Goal: Task Accomplishment & Management: Complete application form

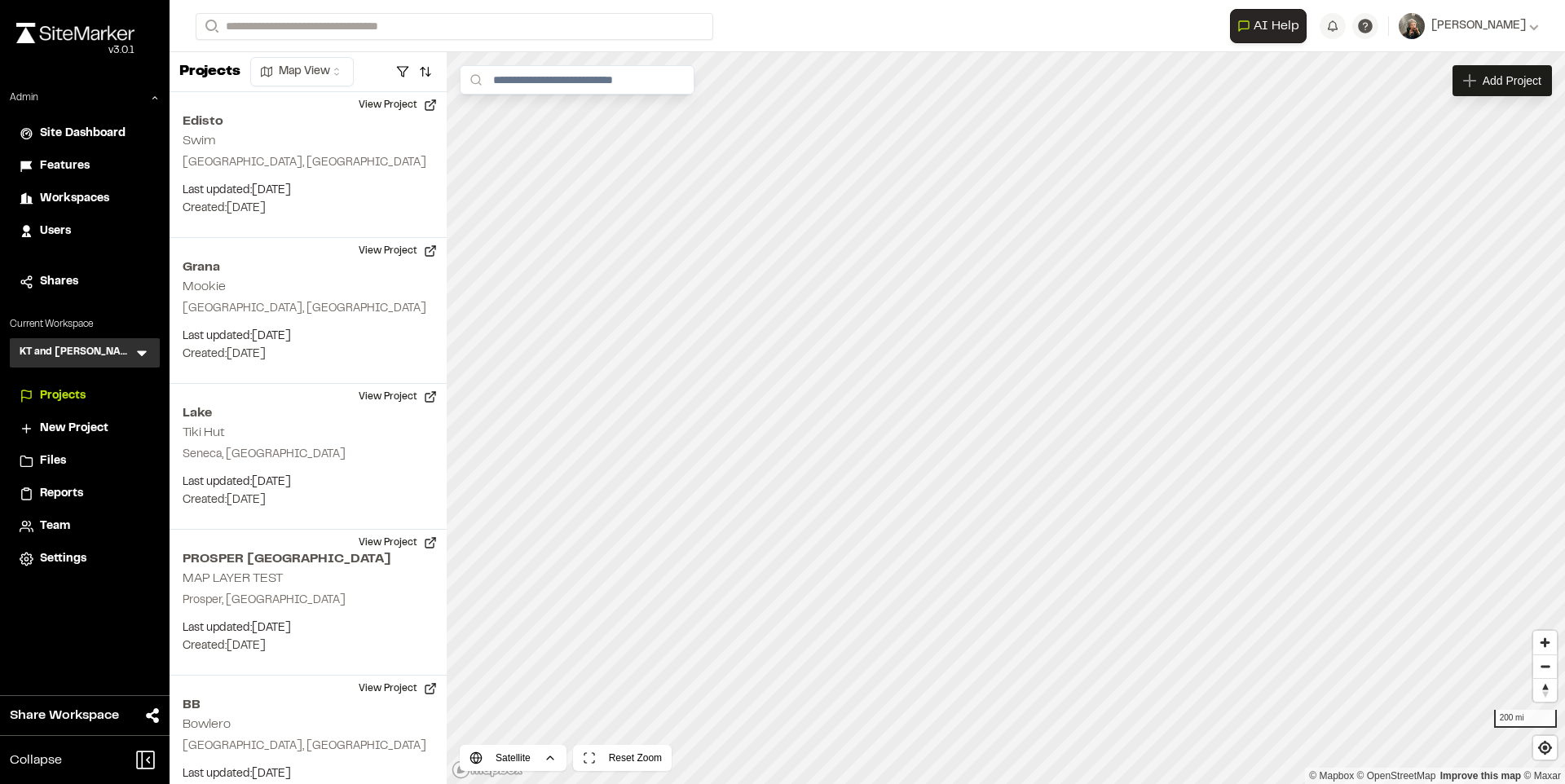
scroll to position [551, 0]
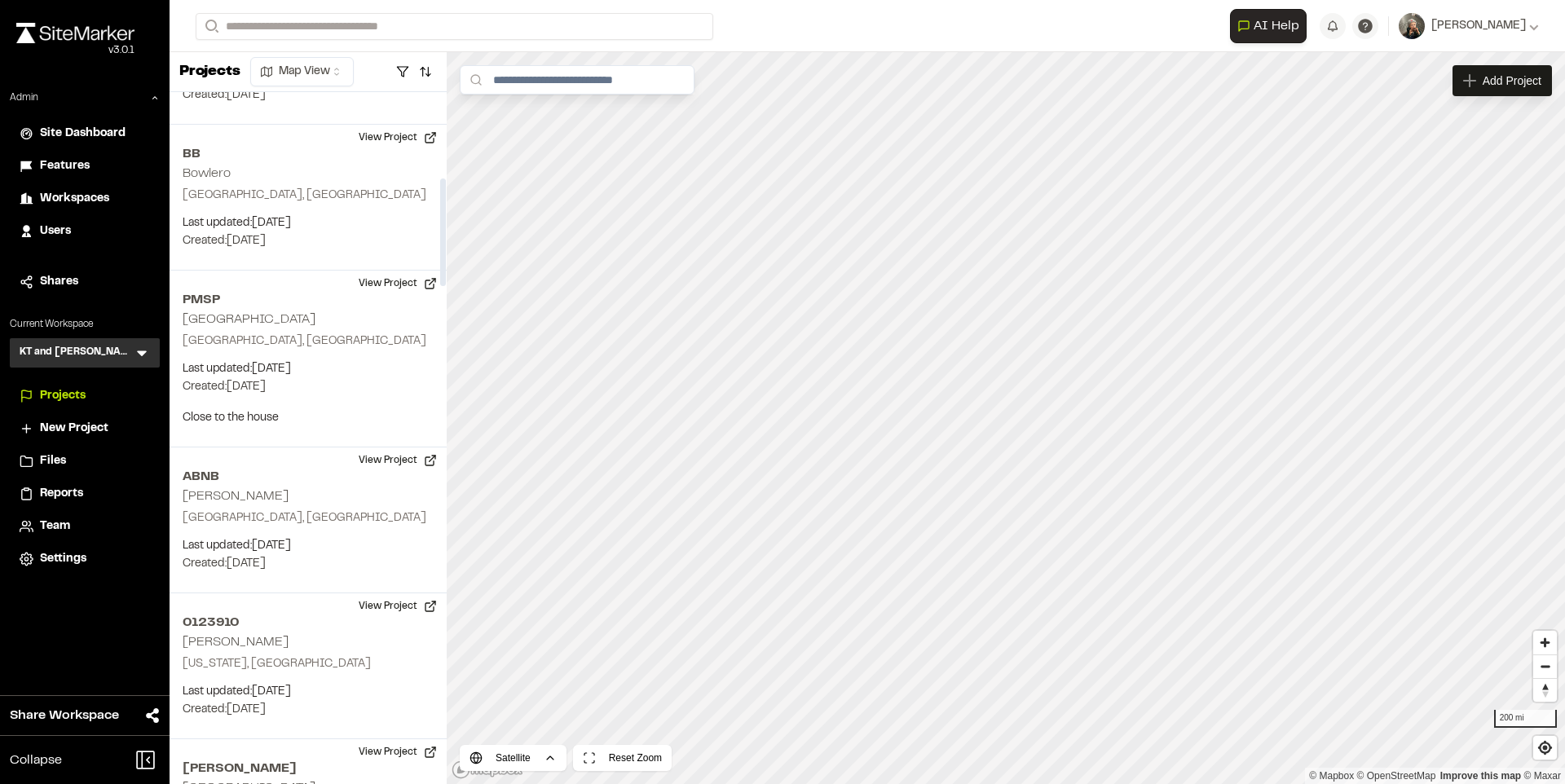
click at [149, 351] on icon at bounding box center [141, 352] width 16 height 16
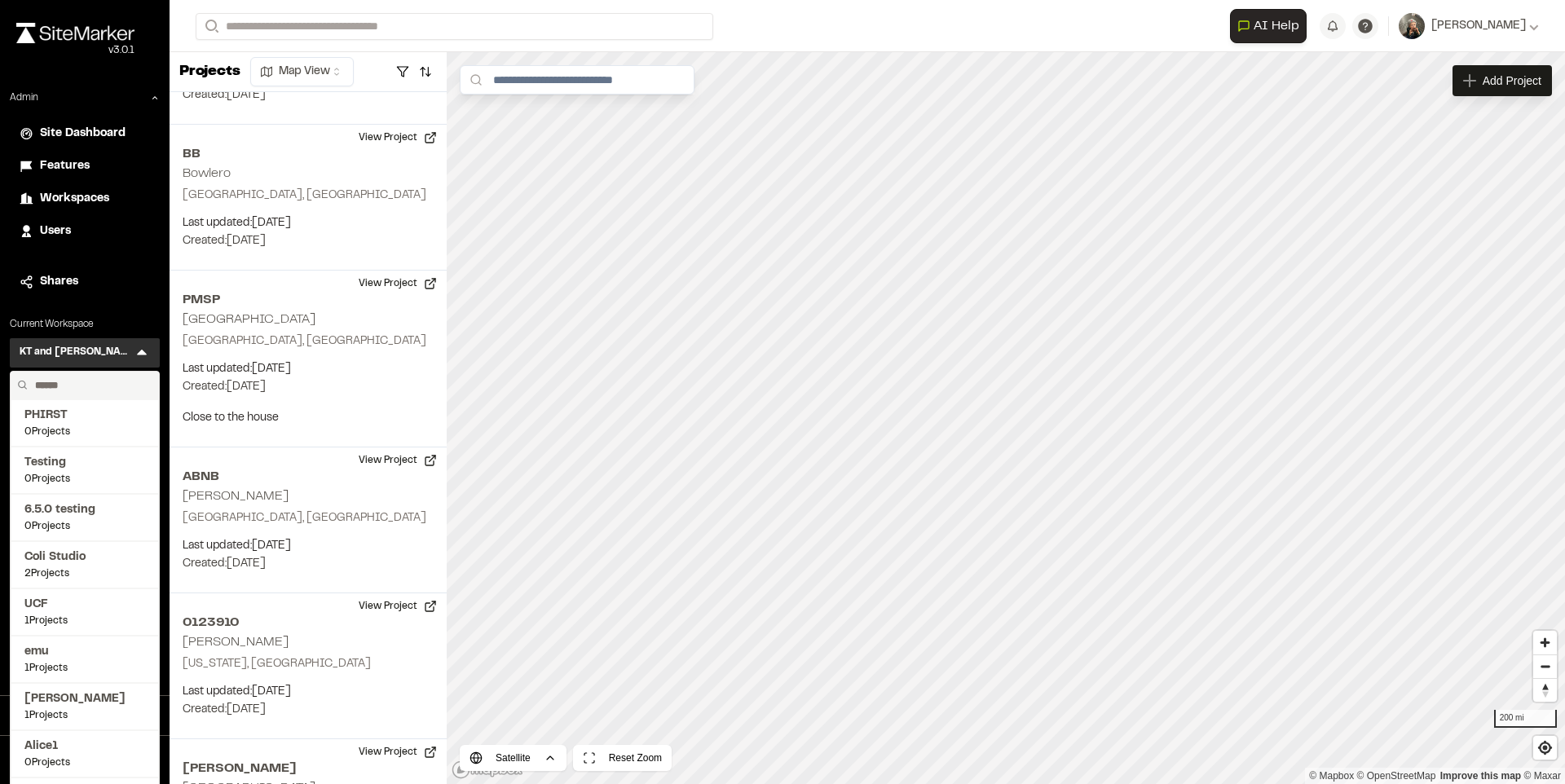
click at [105, 382] on input "text" at bounding box center [90, 385] width 124 height 27
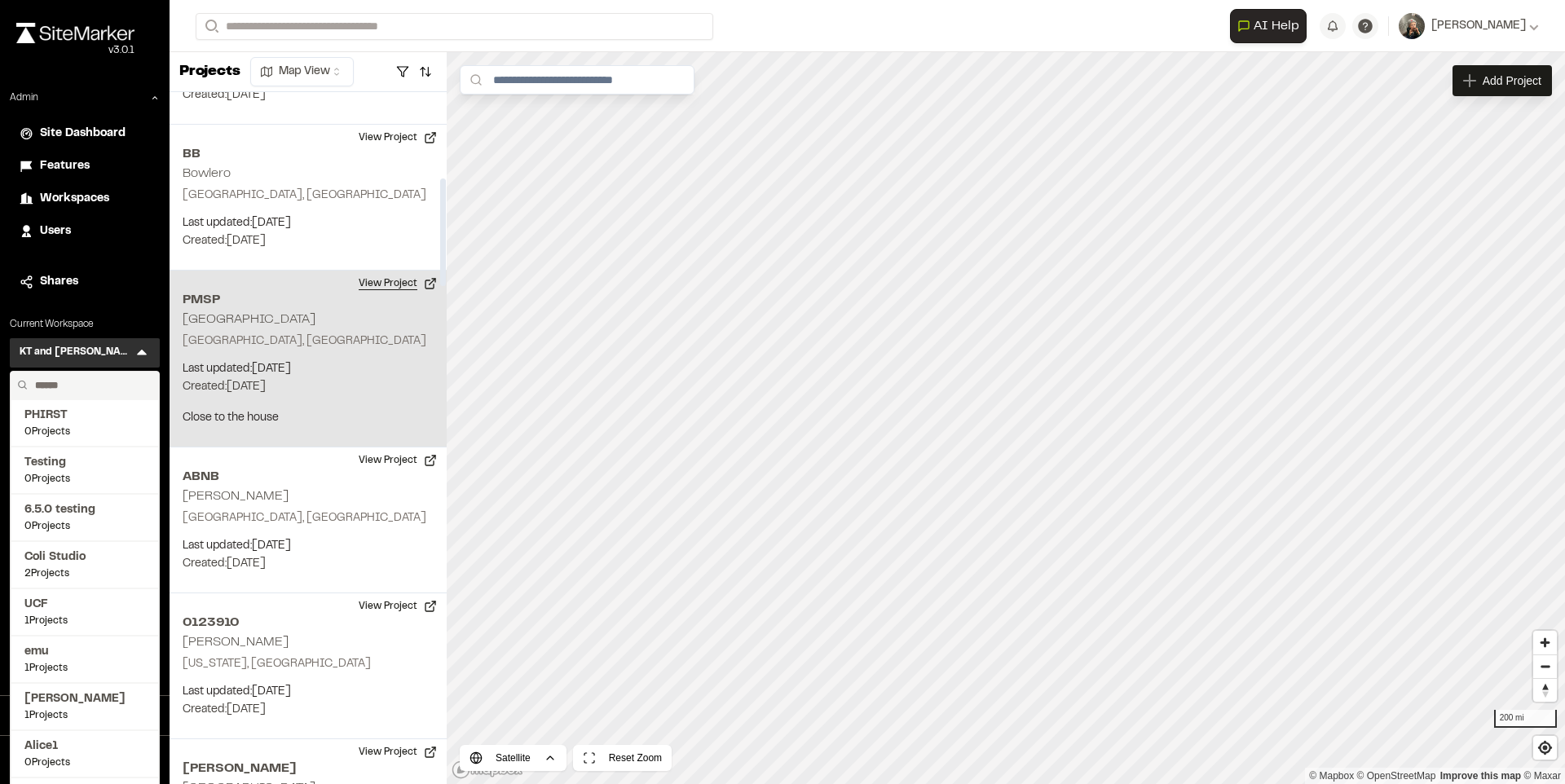
click at [404, 293] on button "View Project" at bounding box center [397, 283] width 98 height 26
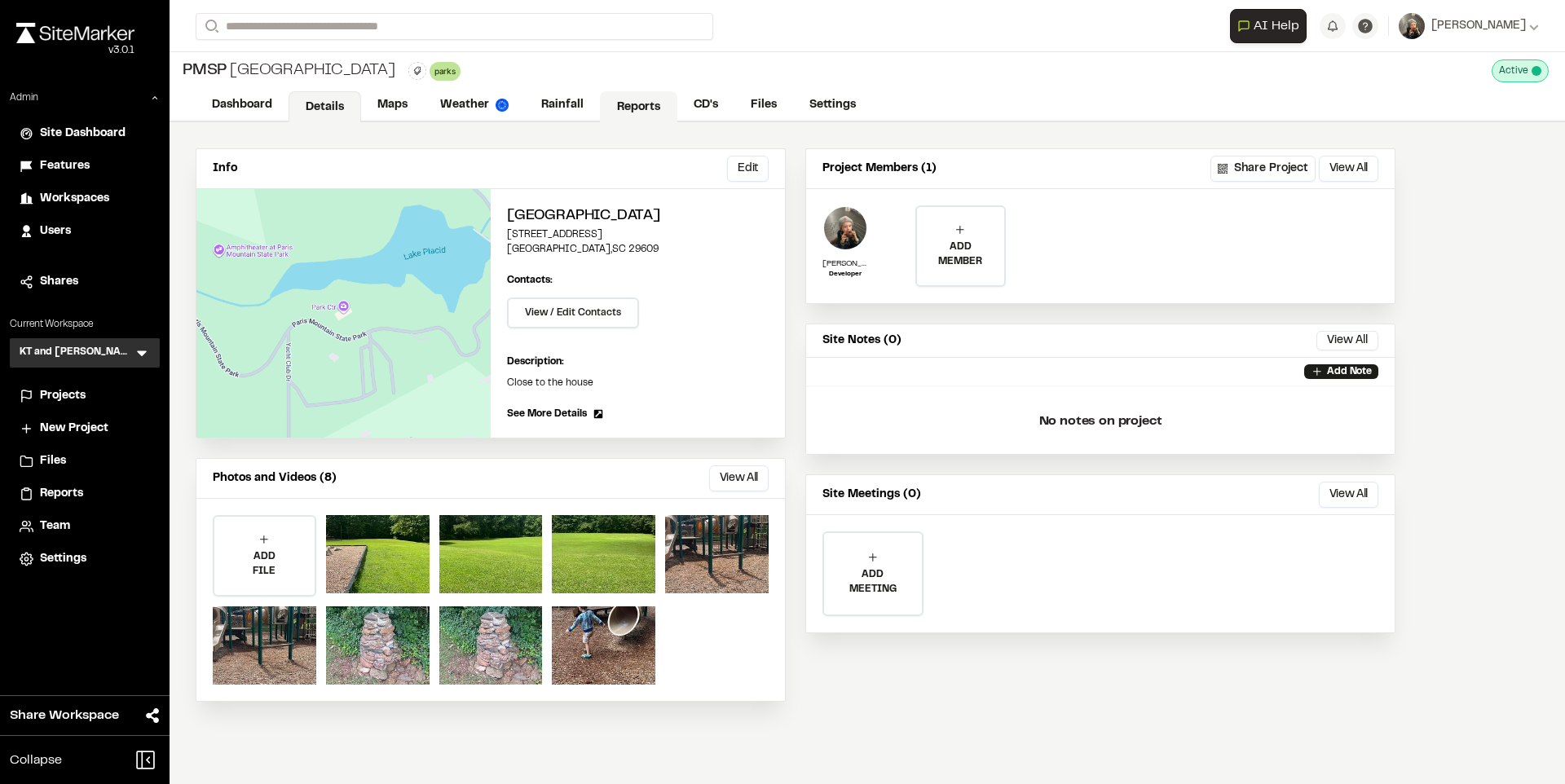
click at [621, 105] on link "Reports" at bounding box center [639, 106] width 78 height 31
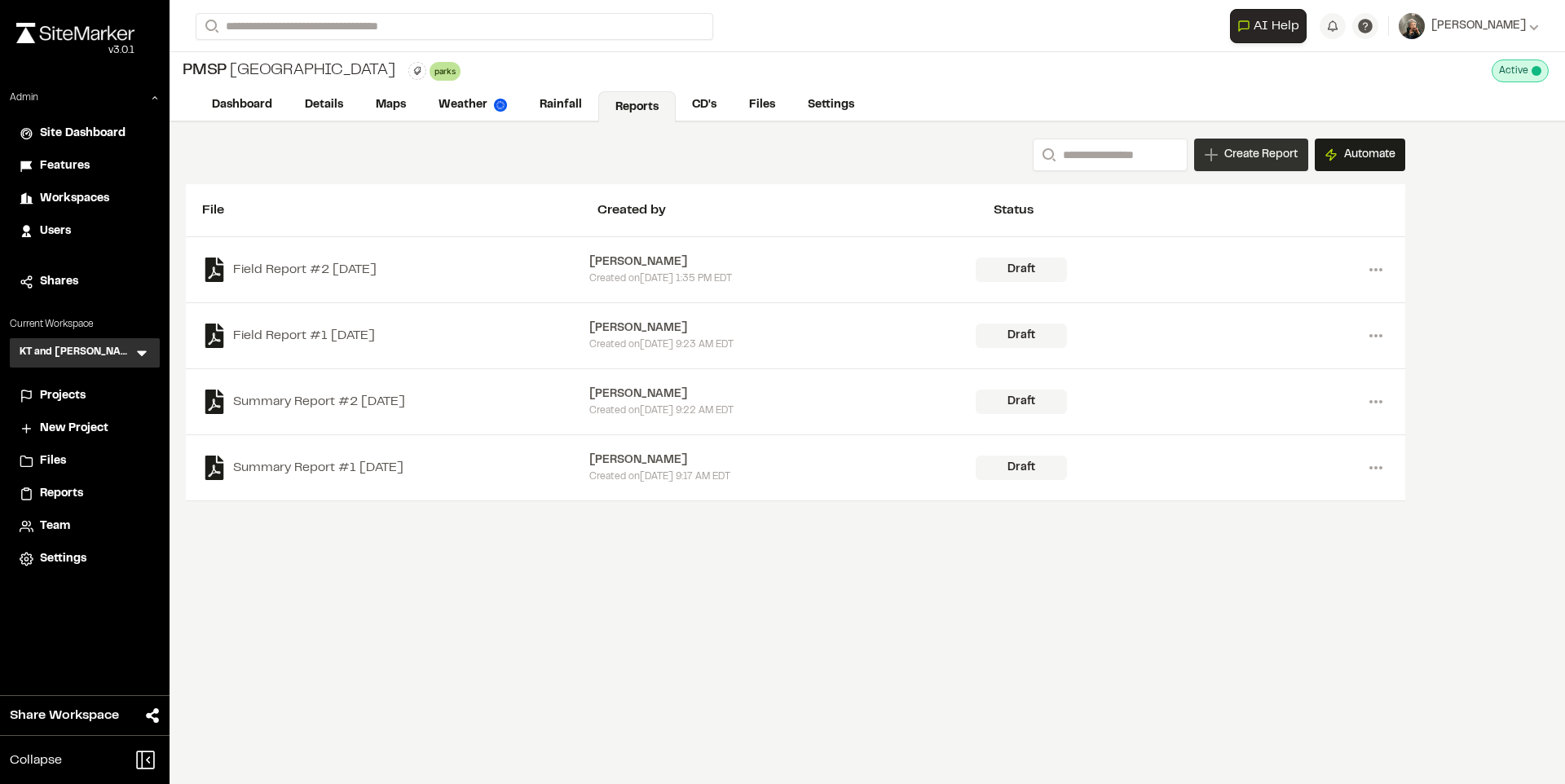
click at [1230, 144] on div "Create Report" at bounding box center [1251, 155] width 114 height 33
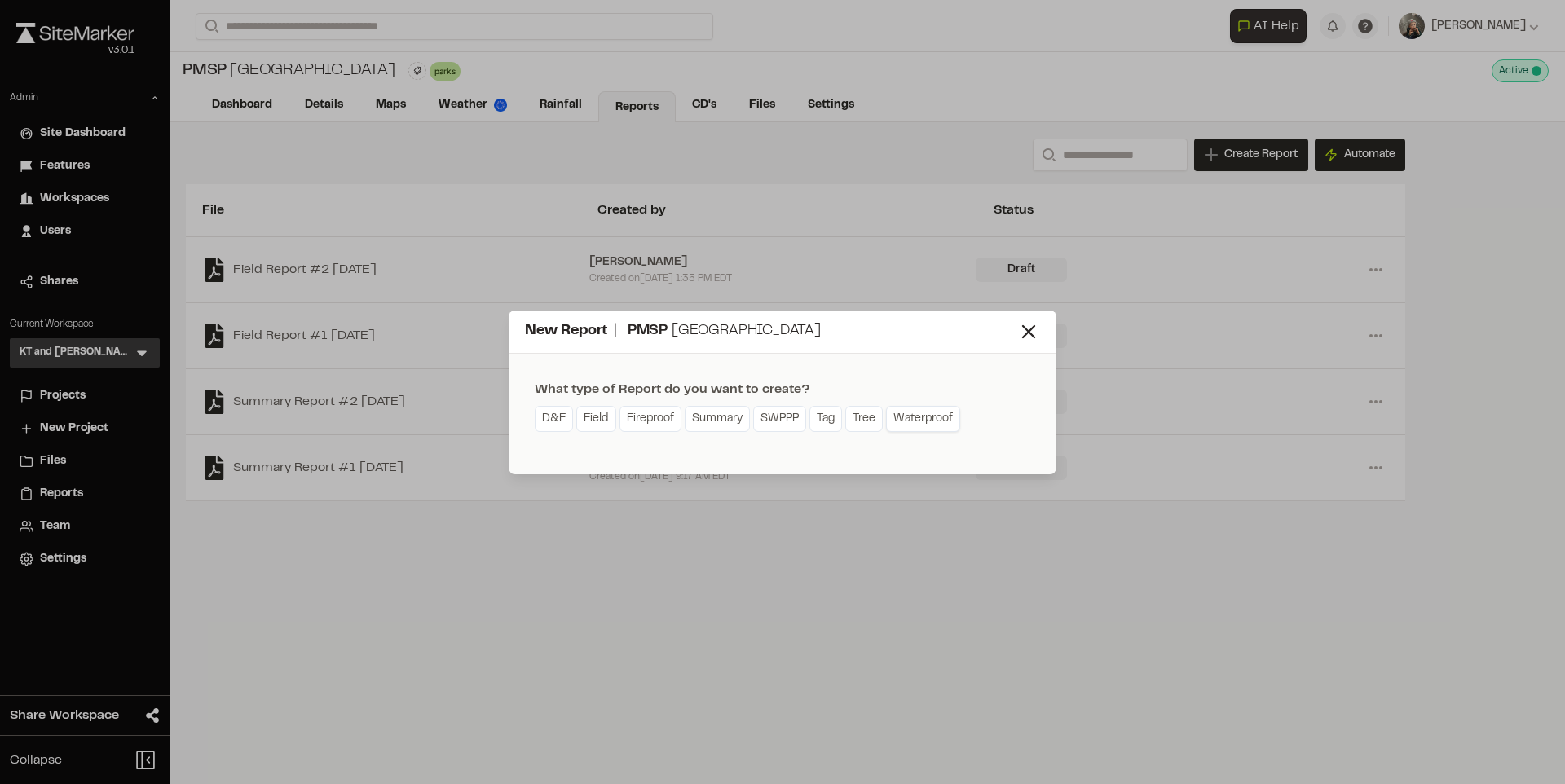
click at [907, 411] on link "Waterproof" at bounding box center [923, 419] width 74 height 26
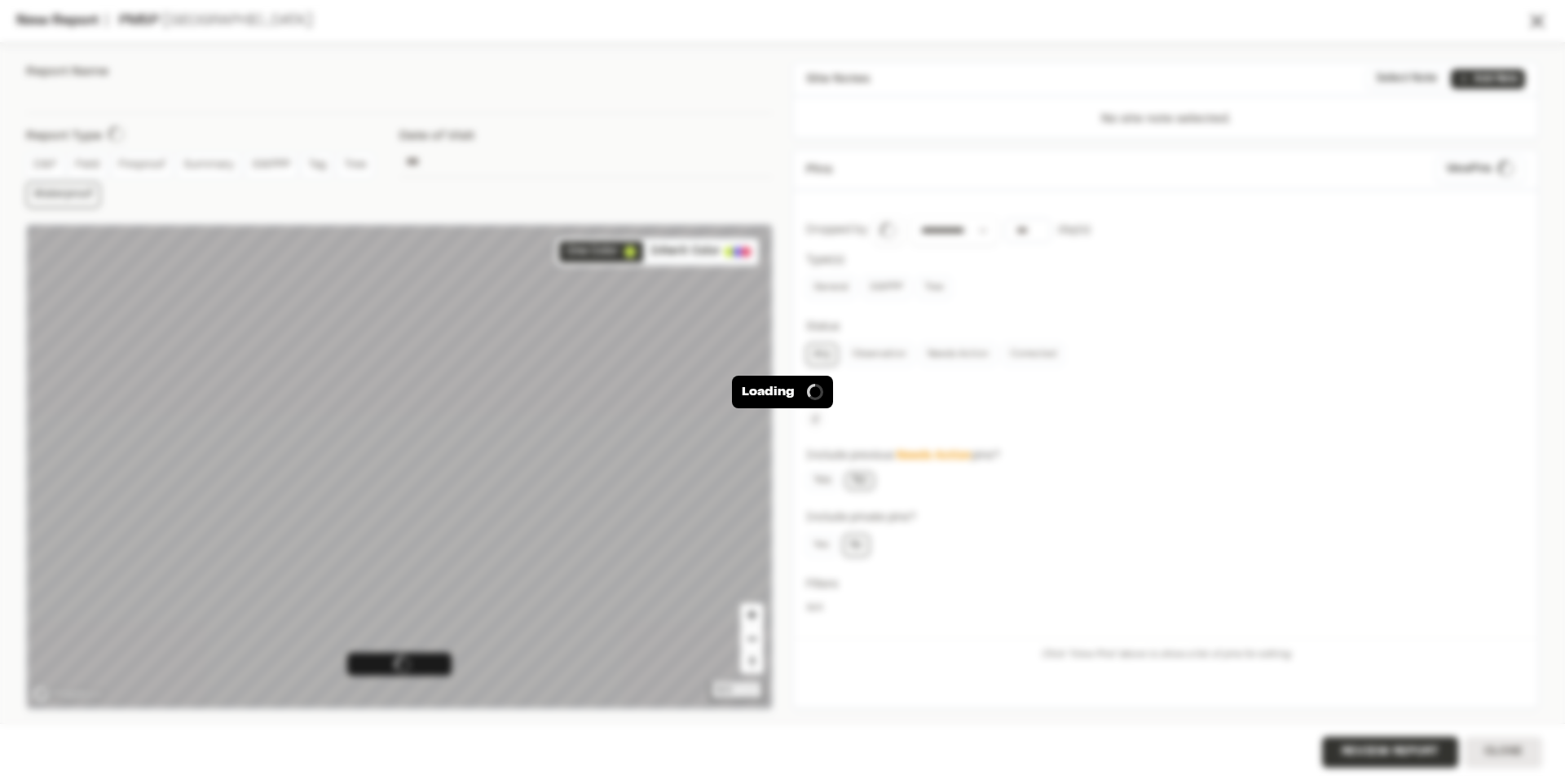
type input "**********"
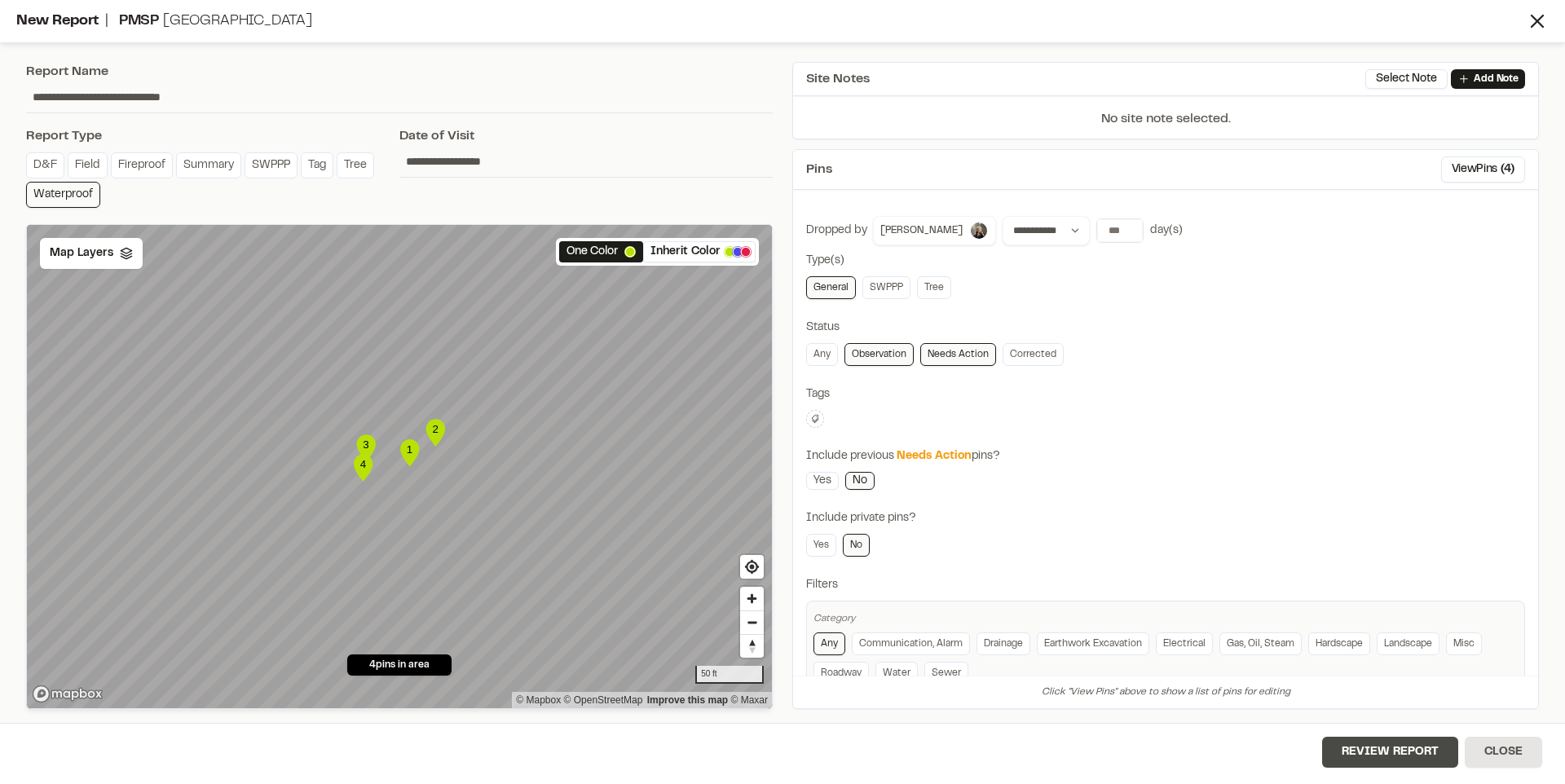
click at [1342, 746] on button "Review Report" at bounding box center [1390, 751] width 136 height 31
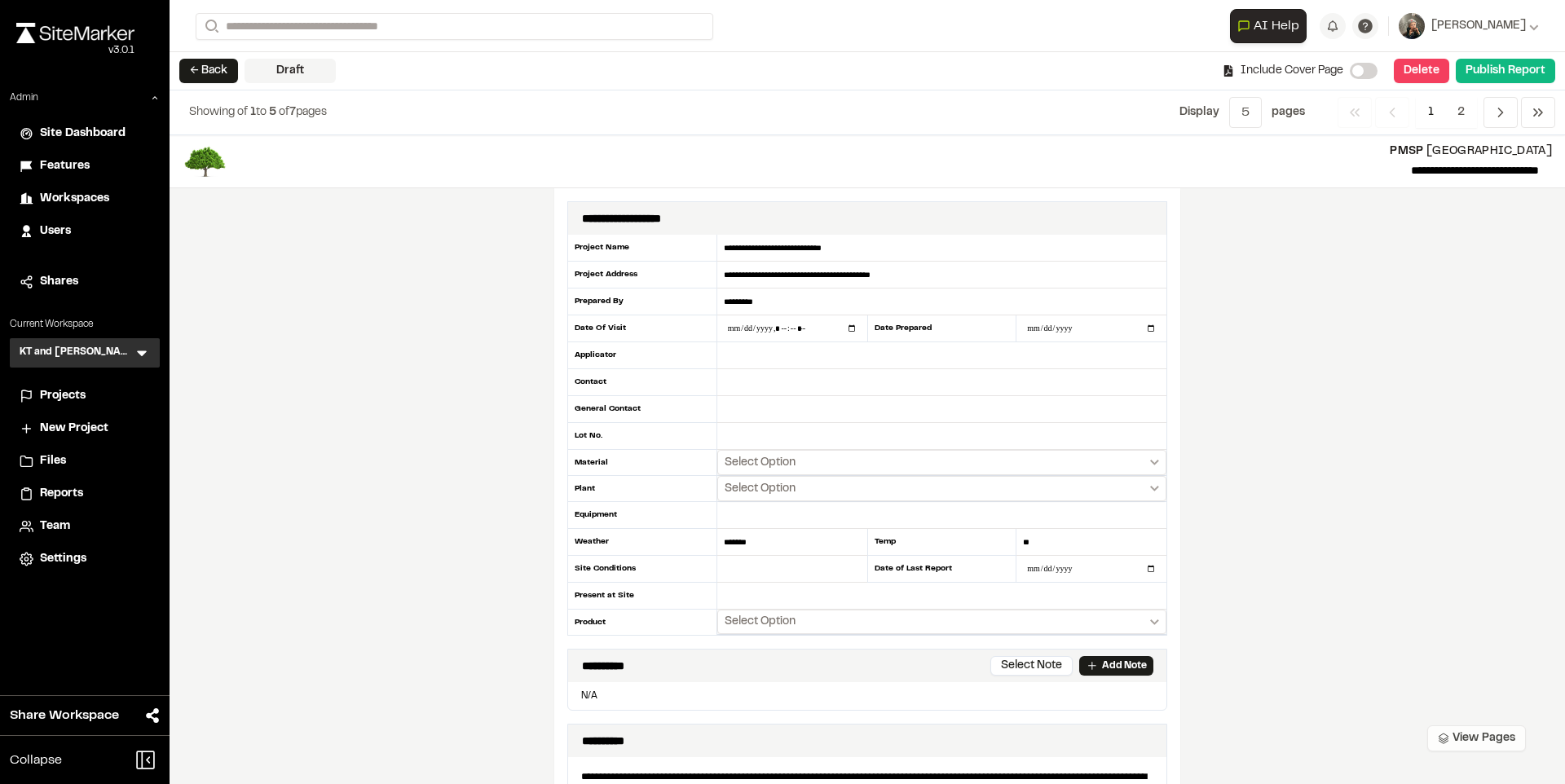
click at [1476, 739] on button "View Pages" at bounding box center [1477, 739] width 99 height 26
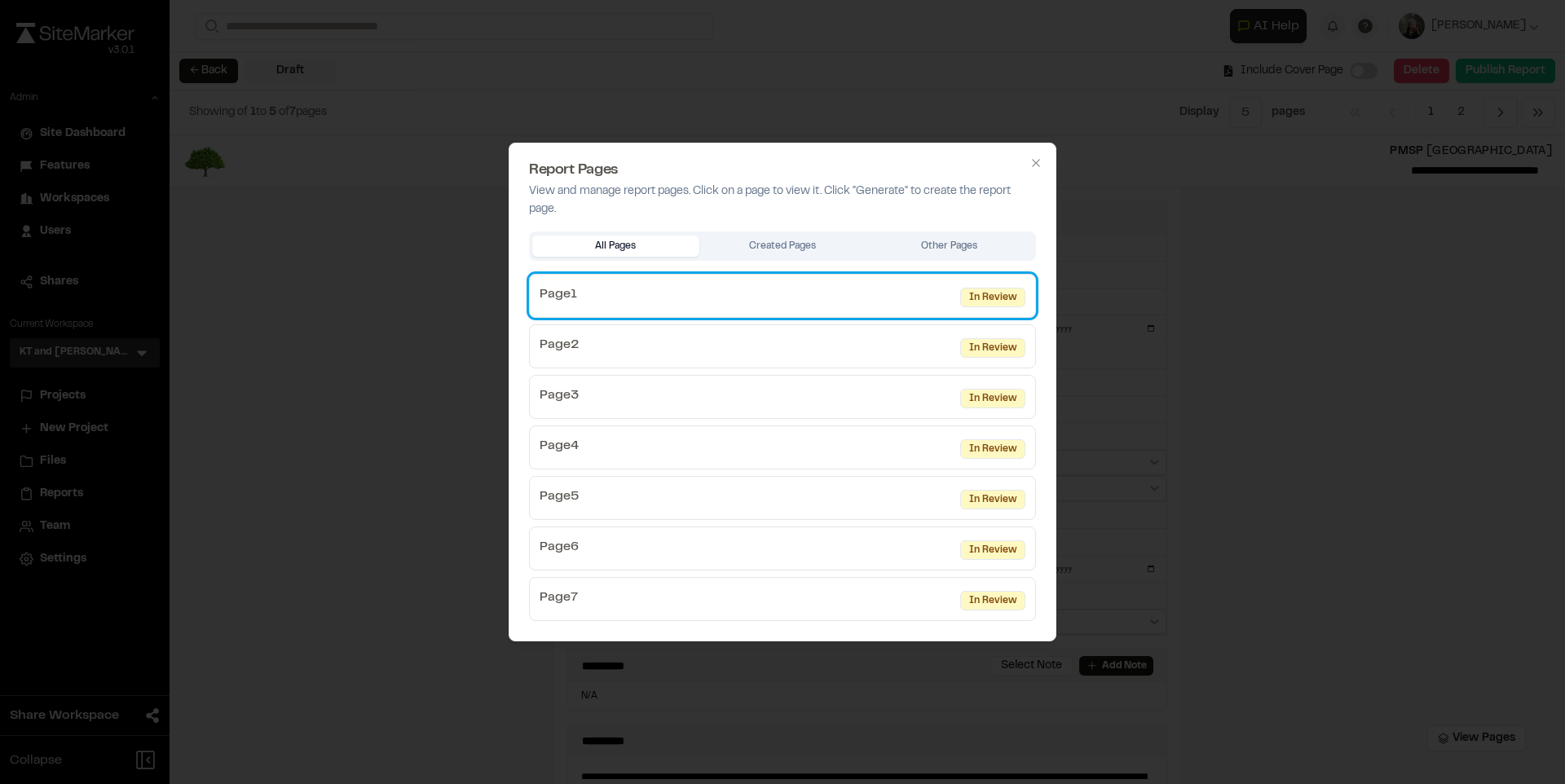
click at [896, 305] on link "Page 1 In Review" at bounding box center [782, 296] width 507 height 44
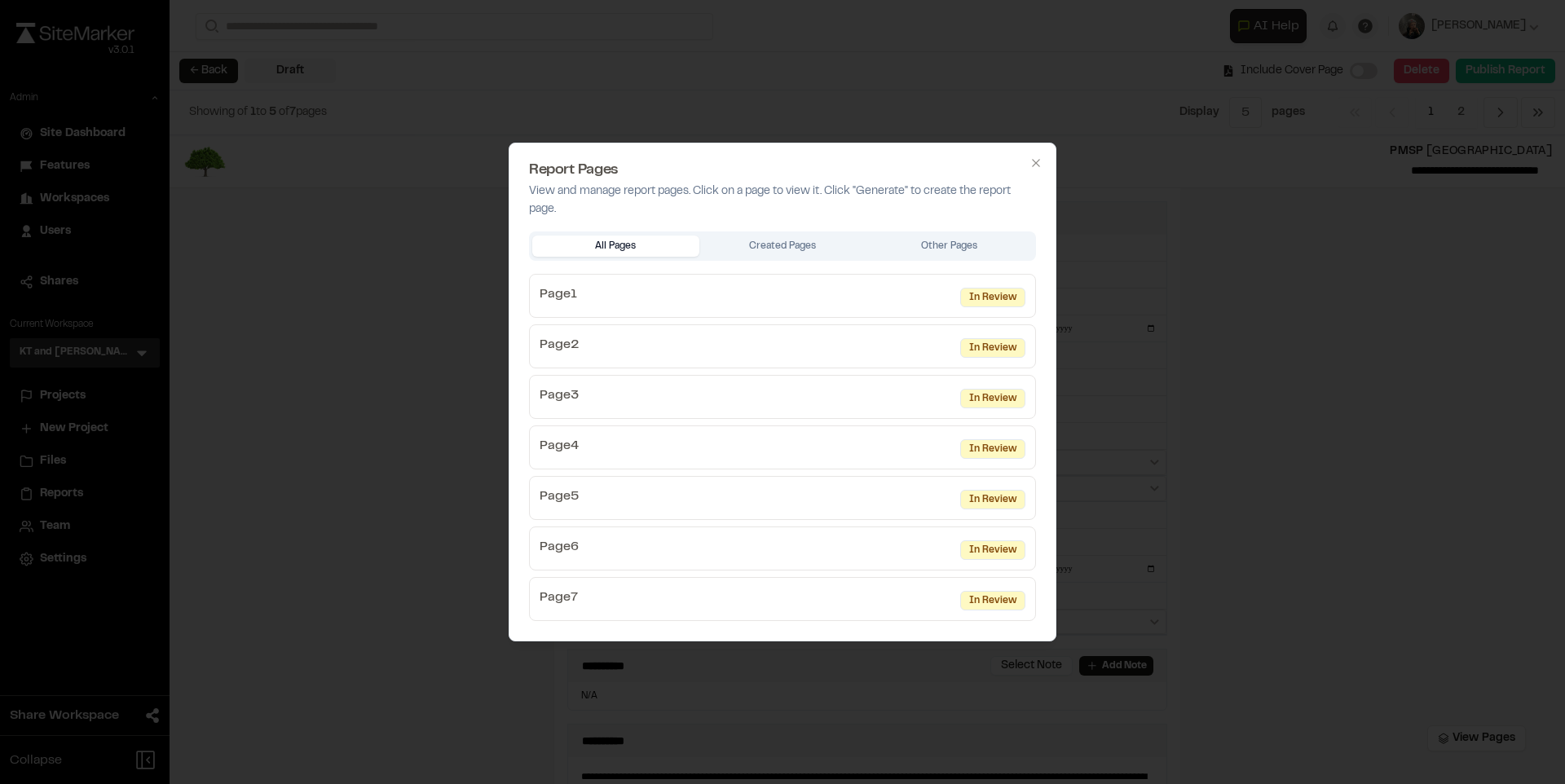
click at [715, 54] on div at bounding box center [782, 392] width 1565 height 784
